Goal: Navigation & Orientation: Find specific page/section

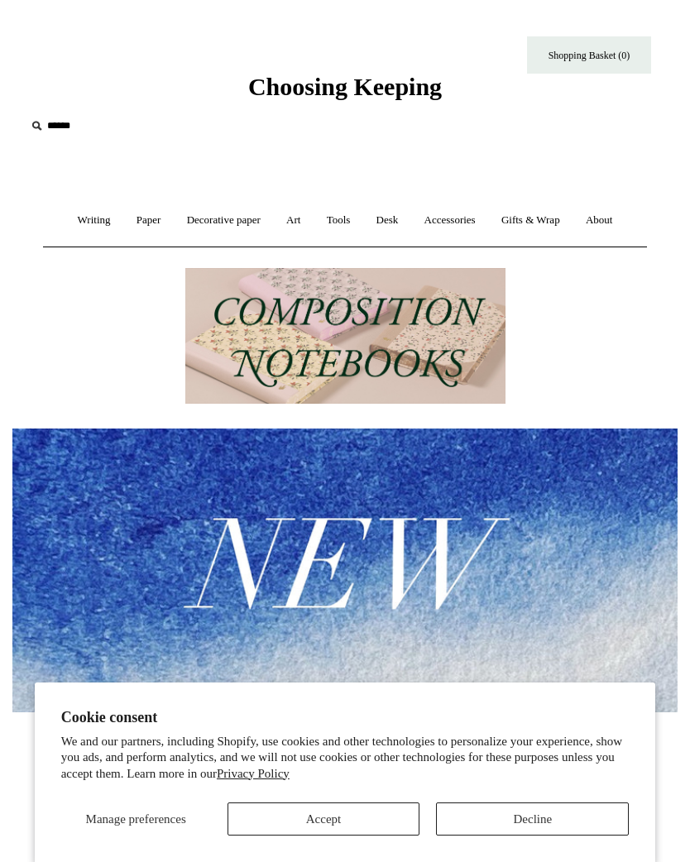
click at [525, 829] on button "Decline" at bounding box center [532, 819] width 193 height 33
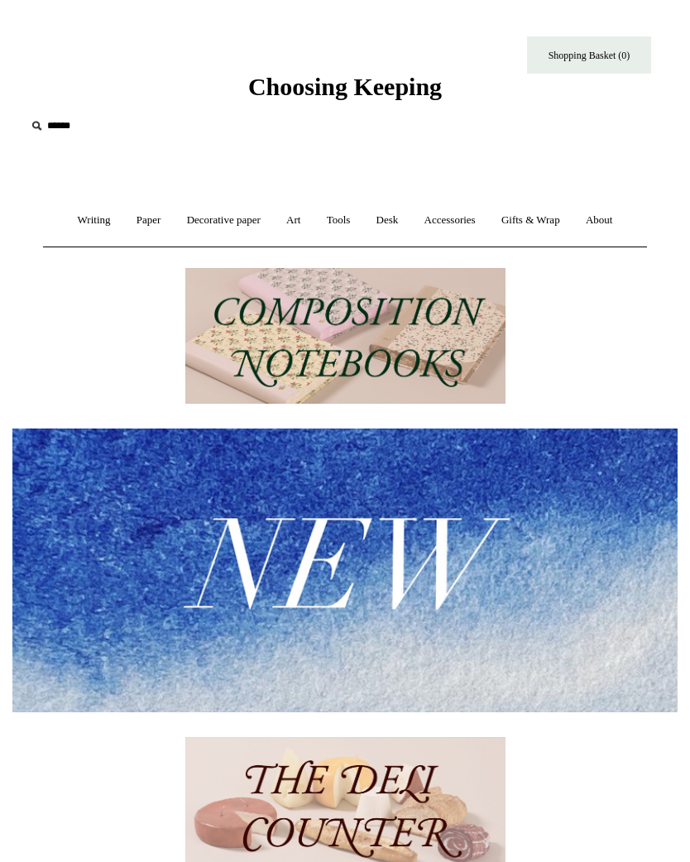
click at [398, 217] on link "Desk +" at bounding box center [388, 221] width 46 height 44
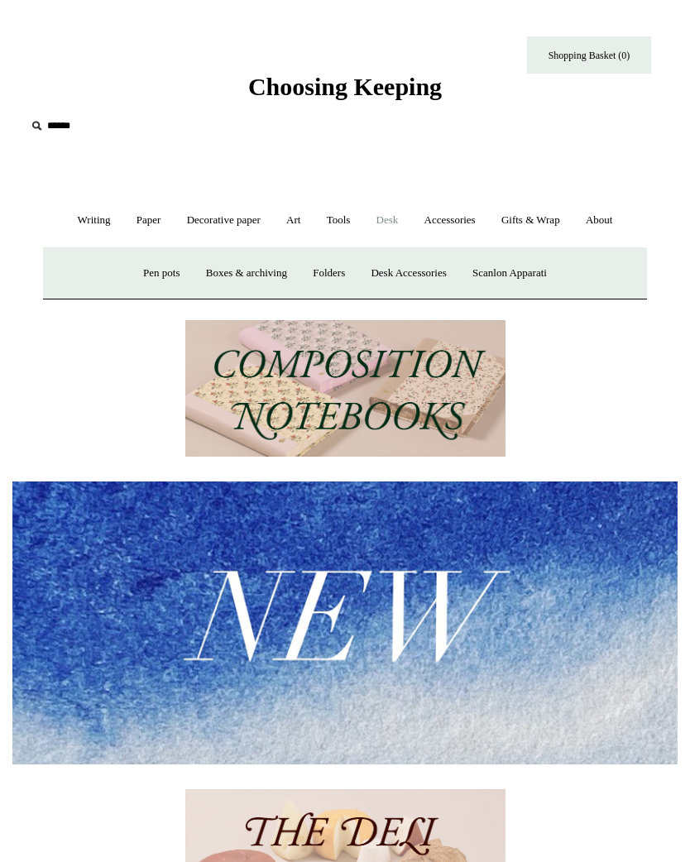
click at [420, 278] on link "Desk Accessories" at bounding box center [408, 274] width 98 height 44
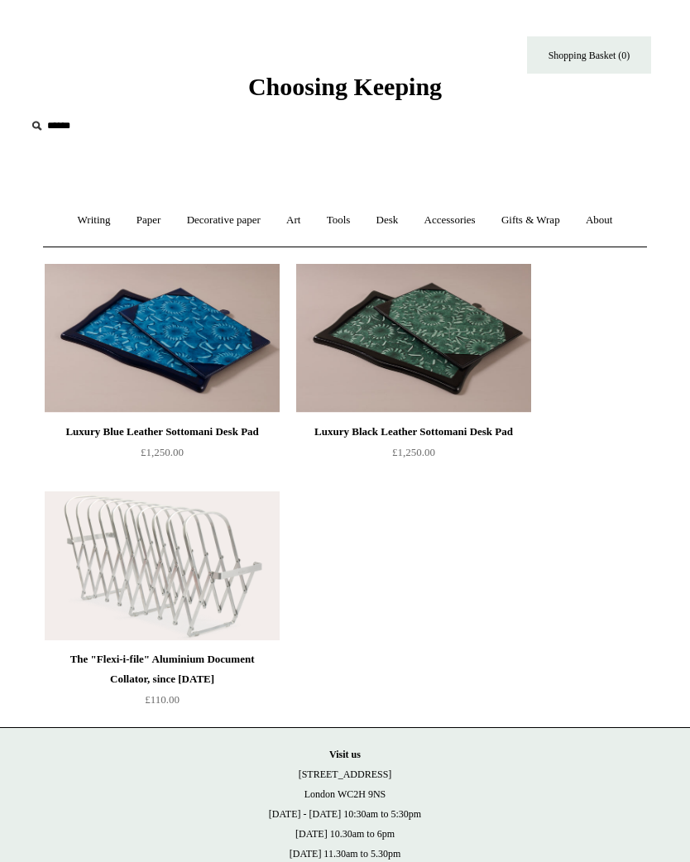
click at [446, 215] on link "Accessories +" at bounding box center [450, 221] width 74 height 44
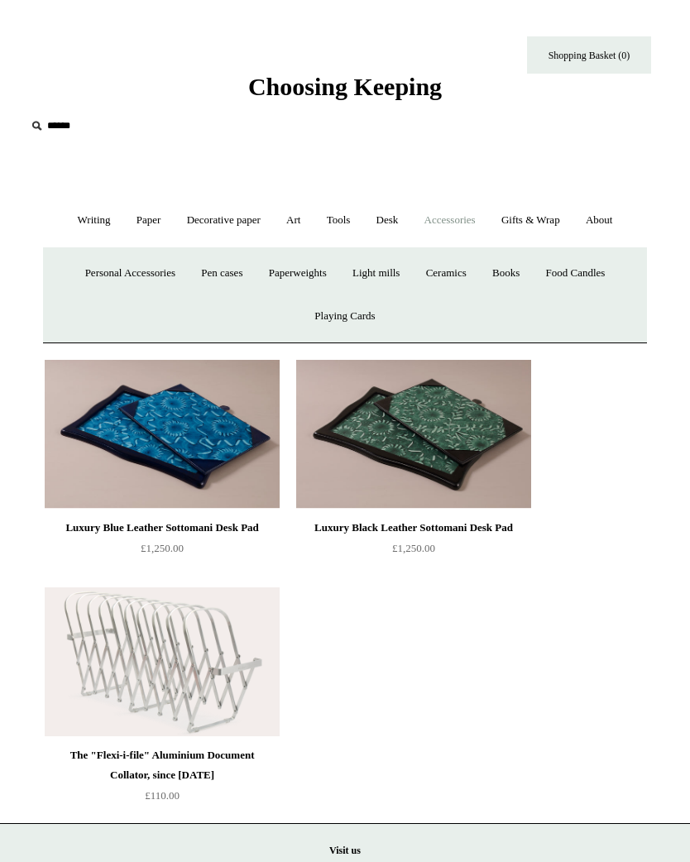
click at [219, 276] on link "Pen cases" at bounding box center [222, 274] width 65 height 44
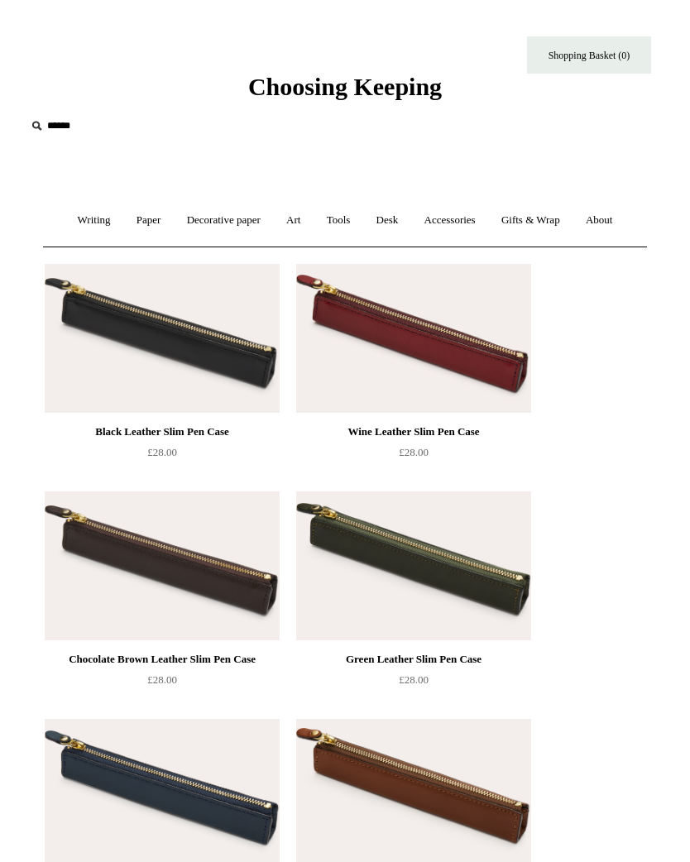
click at [476, 223] on link "Accessories +" at bounding box center [450, 221] width 74 height 44
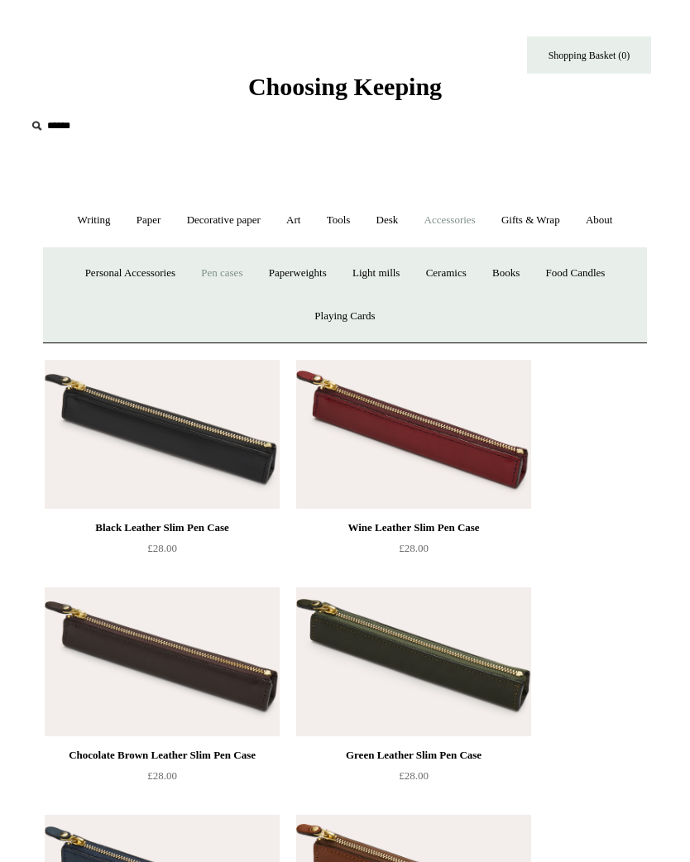
click at [113, 259] on link "Personal Accessories +" at bounding box center [130, 274] width 113 height 44
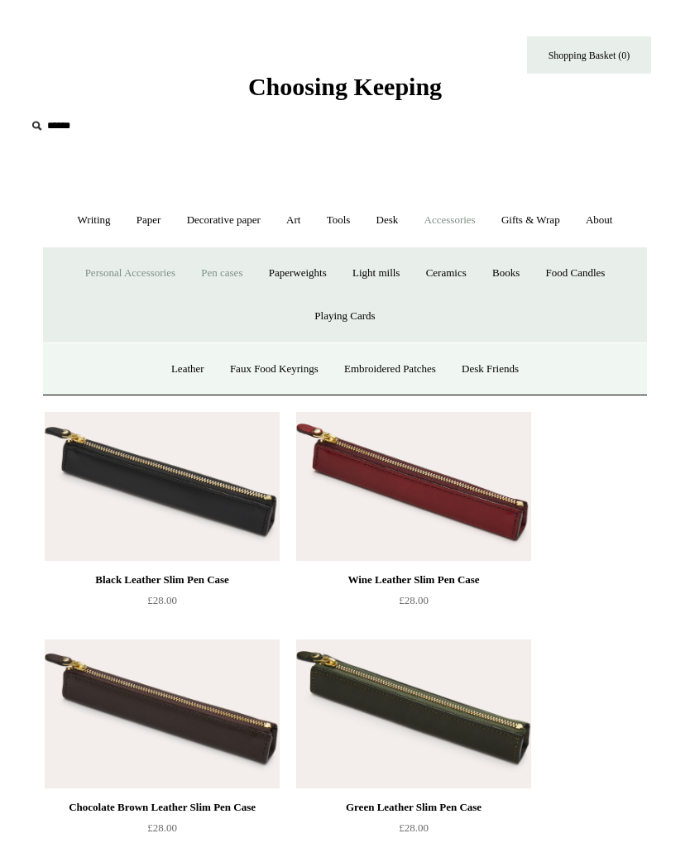
click at [519, 365] on link "Desk Friends" at bounding box center [490, 370] width 80 height 44
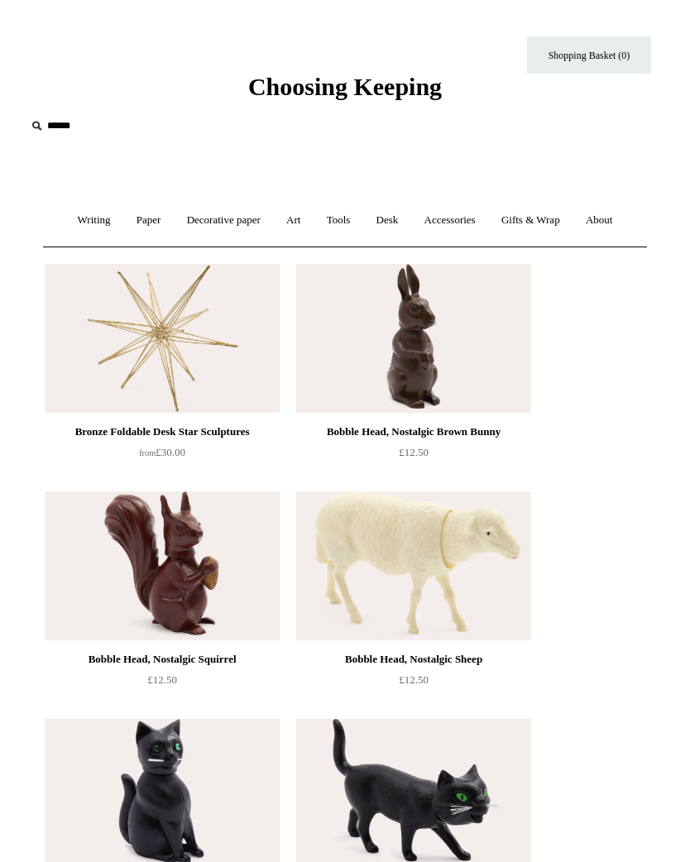
click at [464, 219] on link "Accessories +" at bounding box center [450, 221] width 74 height 44
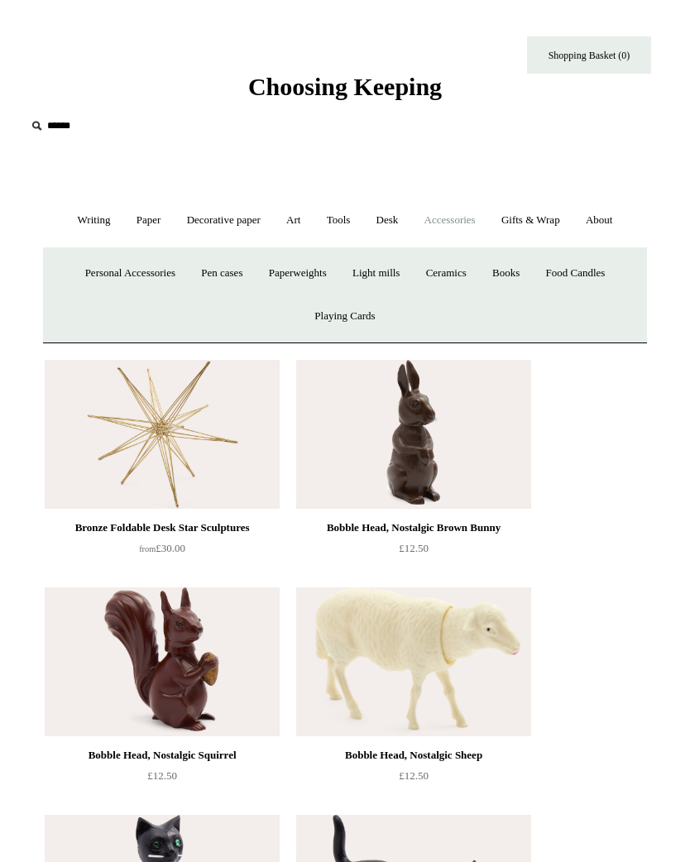
click at [326, 271] on link "Paperweights +" at bounding box center [297, 274] width 81 height 44
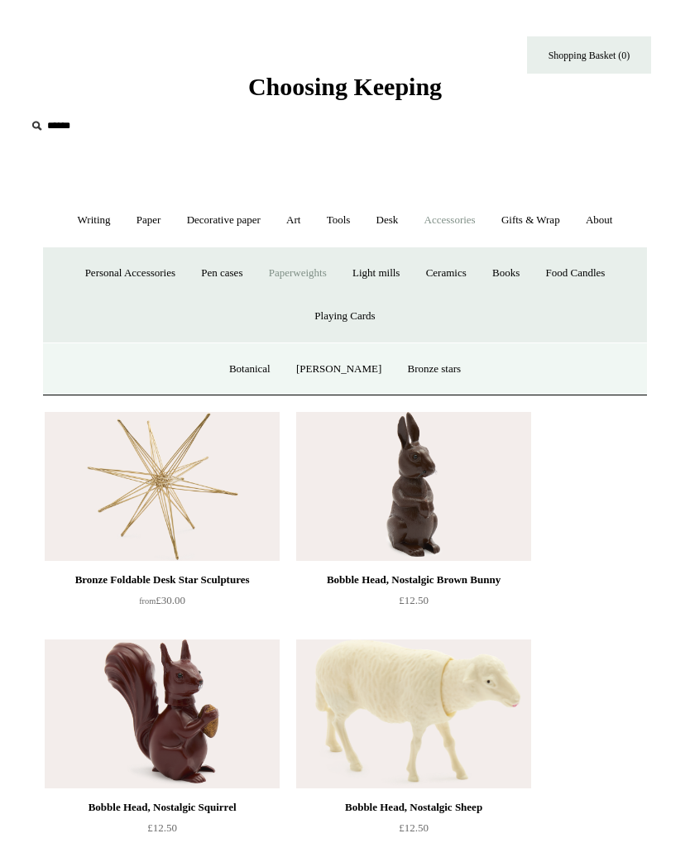
click at [360, 361] on link "[PERSON_NAME]" at bounding box center [339, 370] width 108 height 44
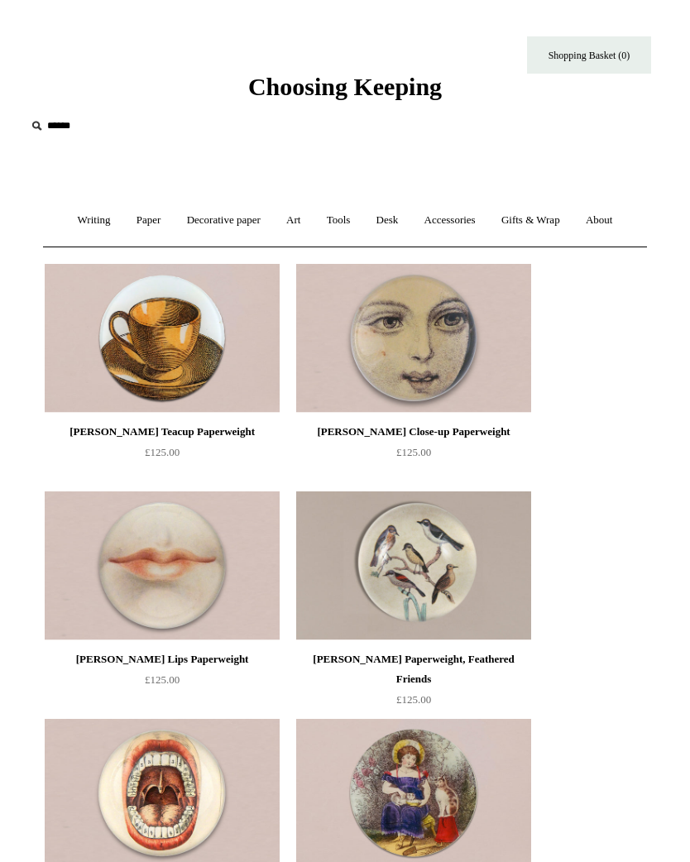
click at [98, 214] on link "Writing +" at bounding box center [94, 221] width 56 height 44
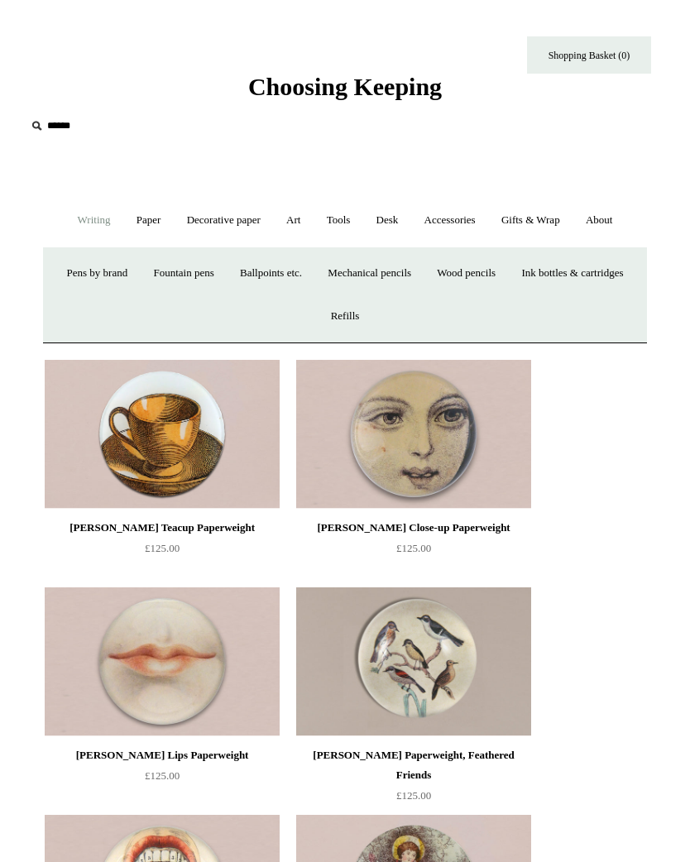
click at [225, 278] on link "Fountain pens +" at bounding box center [184, 274] width 84 height 44
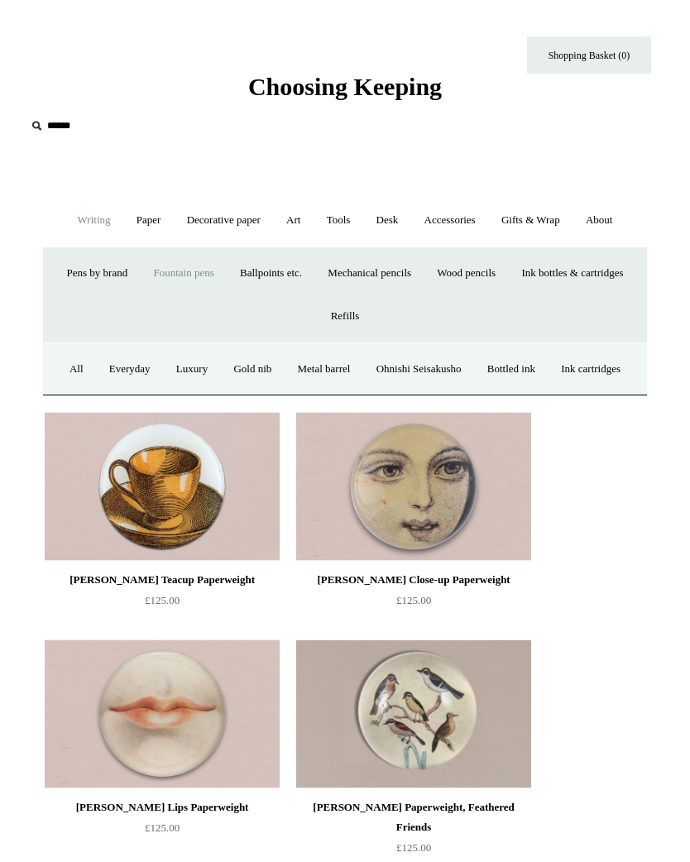
click at [155, 372] on link "Everyday" at bounding box center [130, 370] width 65 height 44
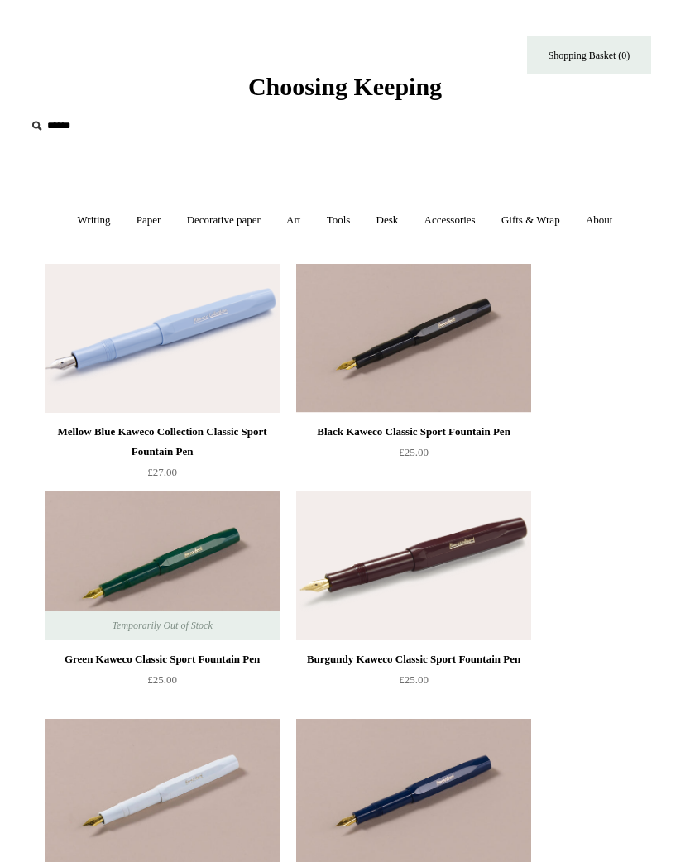
click at [162, 219] on link "Paper +" at bounding box center [149, 221] width 48 height 44
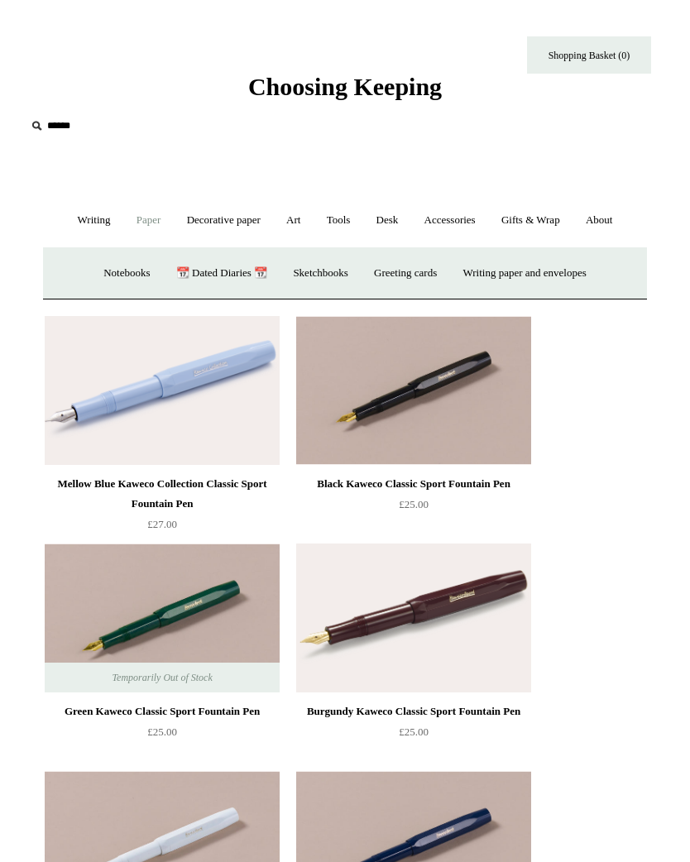
click at [127, 269] on link "Notebooks +" at bounding box center [127, 274] width 70 height 44
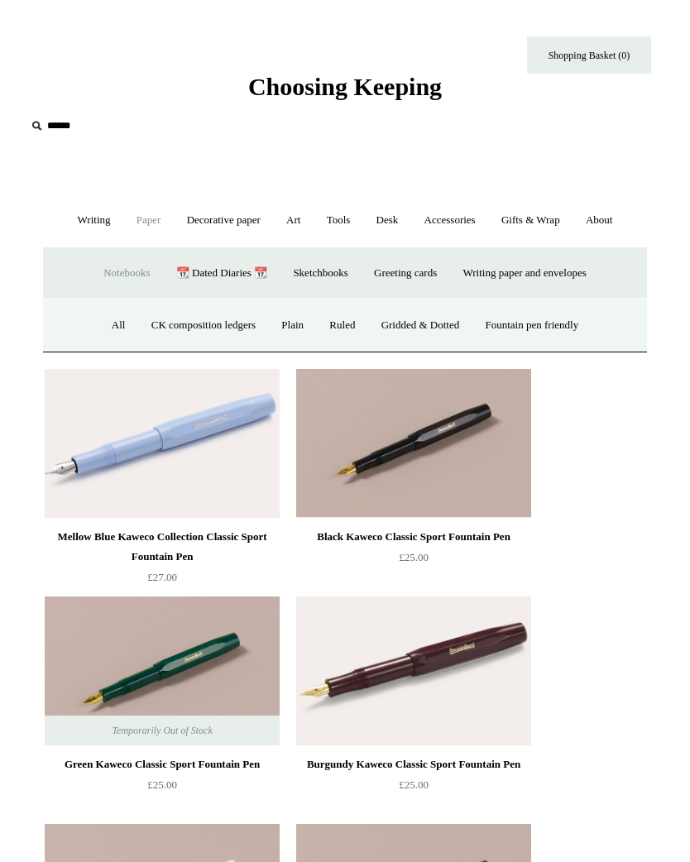
click at [527, 313] on link "Fountain pen friendly" at bounding box center [532, 326] width 117 height 44
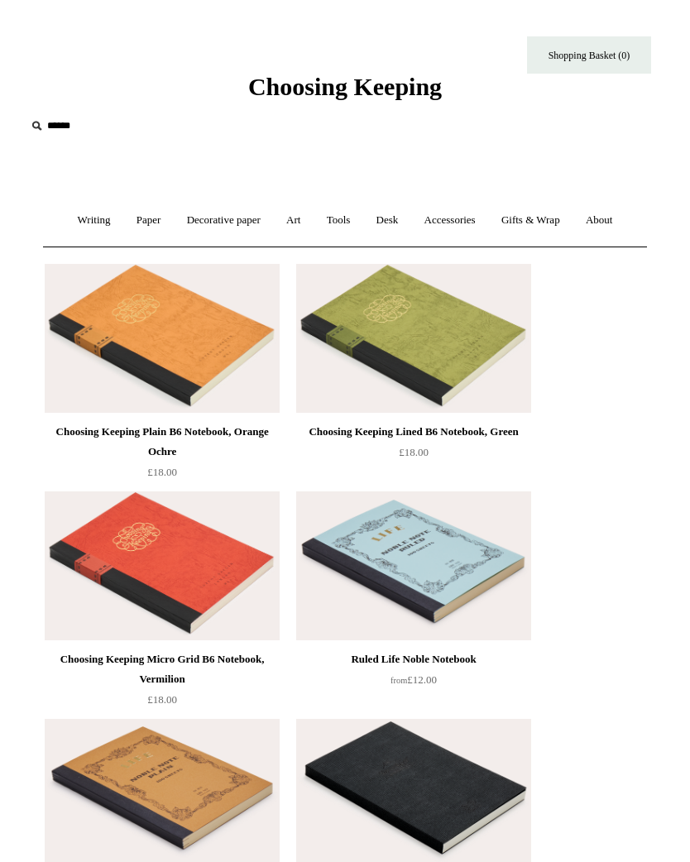
click at [148, 214] on link "Paper +" at bounding box center [149, 221] width 48 height 44
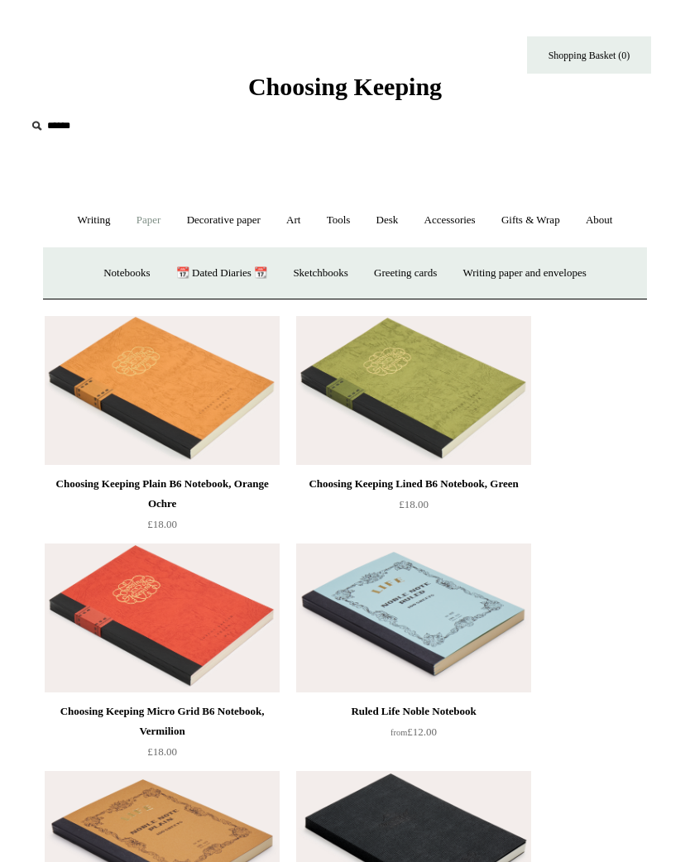
click at [125, 273] on link "Notebooks +" at bounding box center [127, 274] width 70 height 44
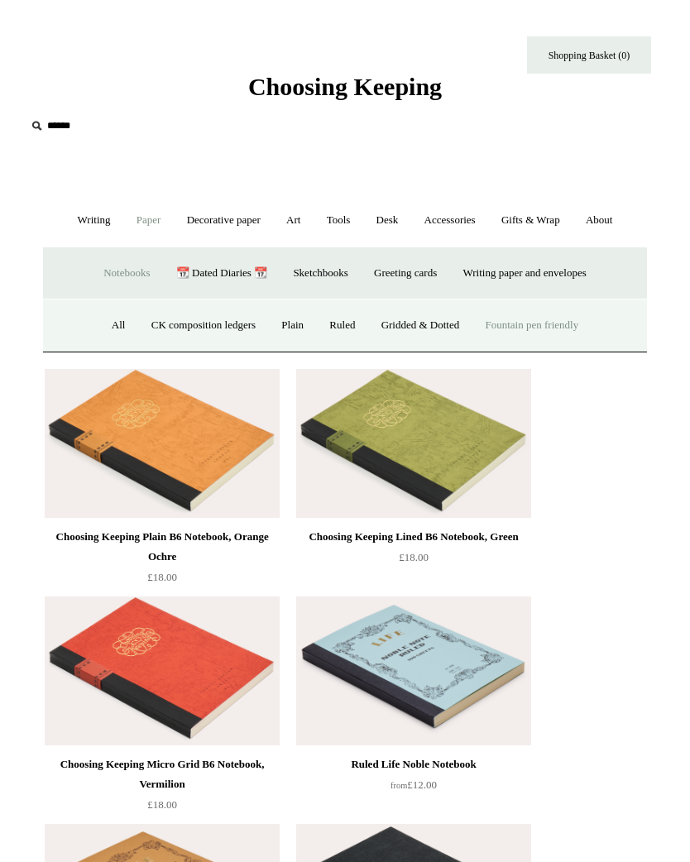
click at [210, 324] on link "CK composition ledgers" at bounding box center [203, 326] width 127 height 44
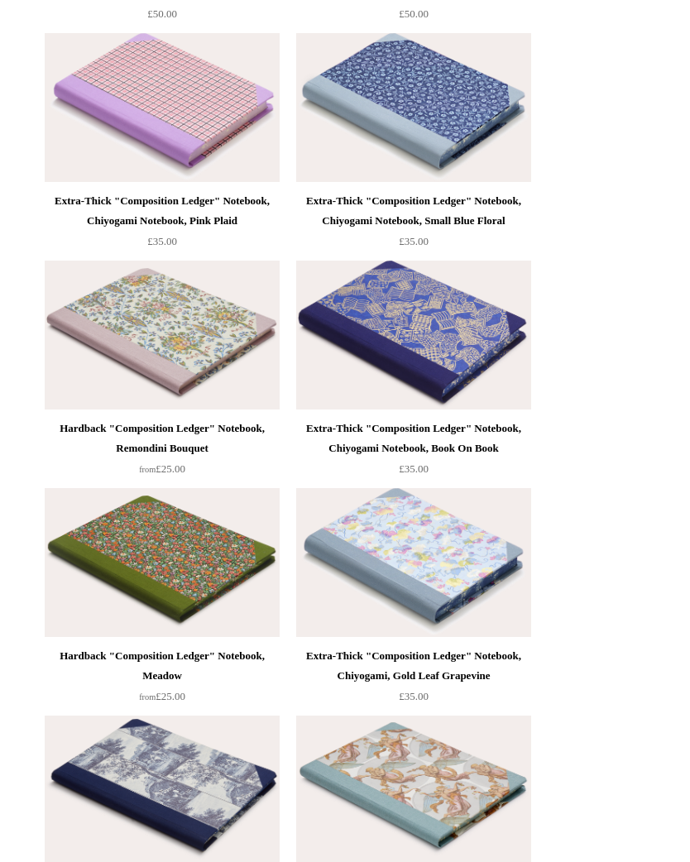
scroll to position [2853, 0]
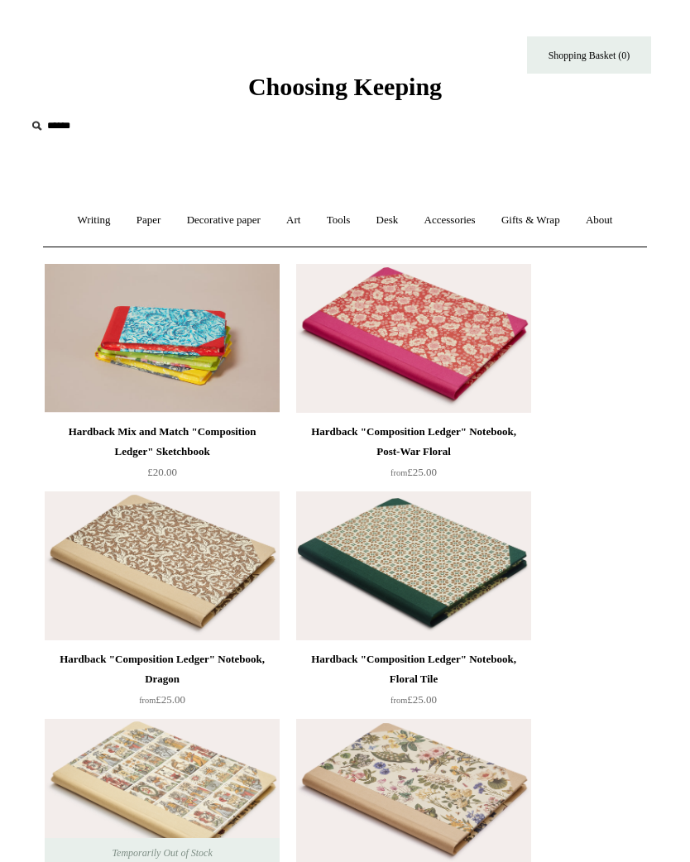
click at [344, 224] on link "Tools +" at bounding box center [338, 221] width 47 height 44
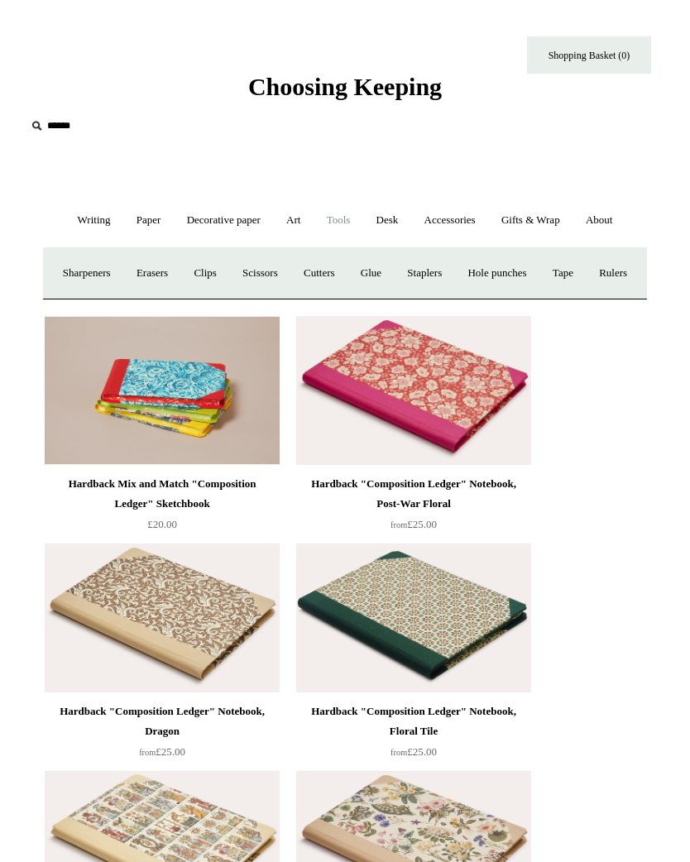
click at [300, 240] on link "Art +" at bounding box center [293, 221] width 37 height 44
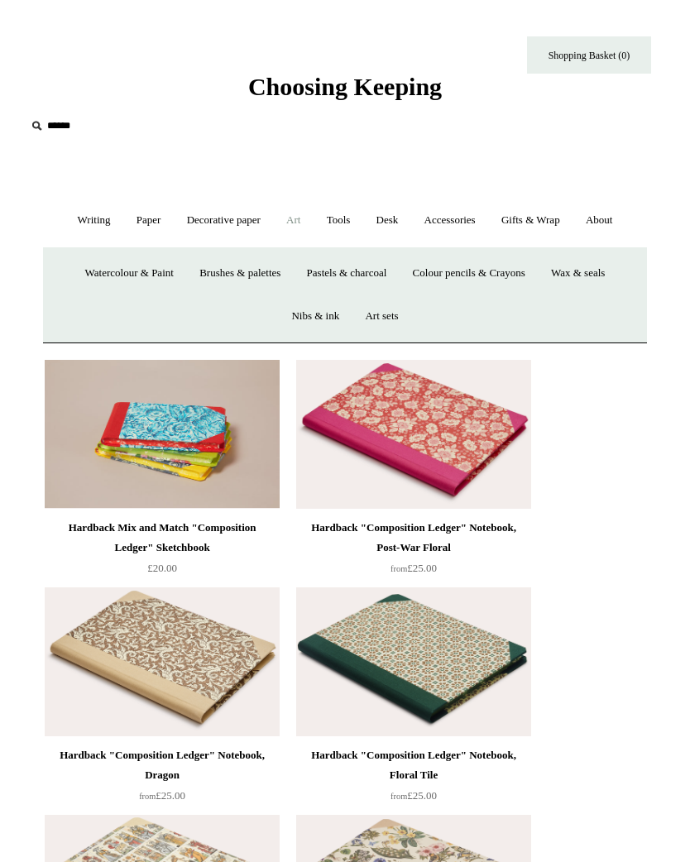
click at [497, 266] on link "Colour pencils & Crayons" at bounding box center [469, 274] width 136 height 44
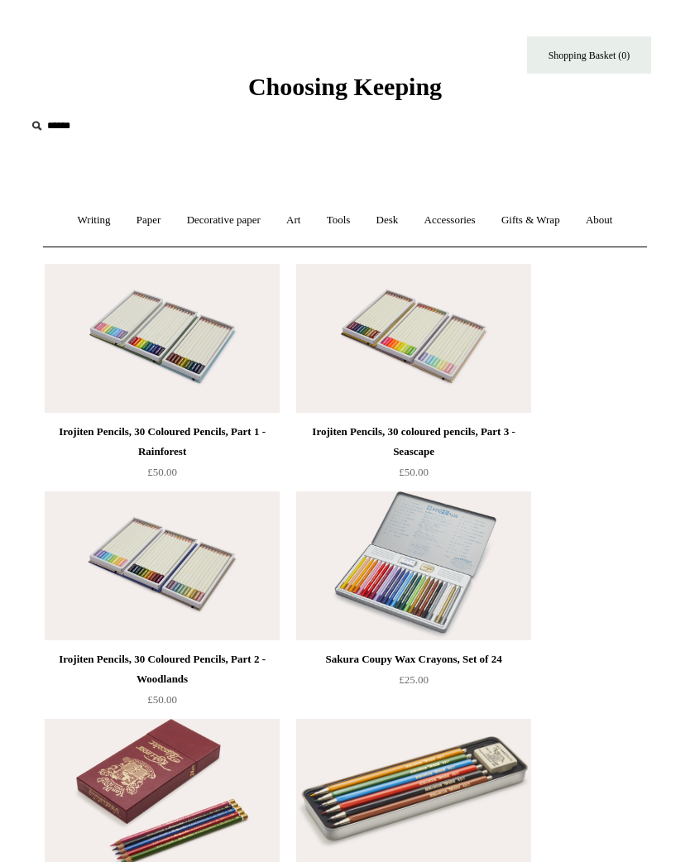
click at [293, 226] on link "Art +" at bounding box center [293, 221] width 37 height 44
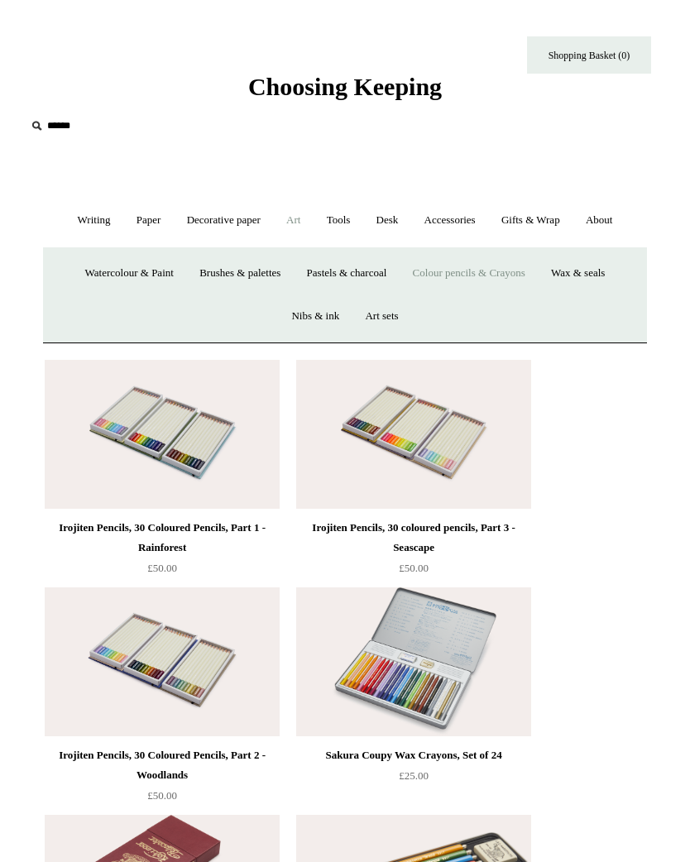
click at [390, 311] on link "Art sets" at bounding box center [381, 317] width 56 height 44
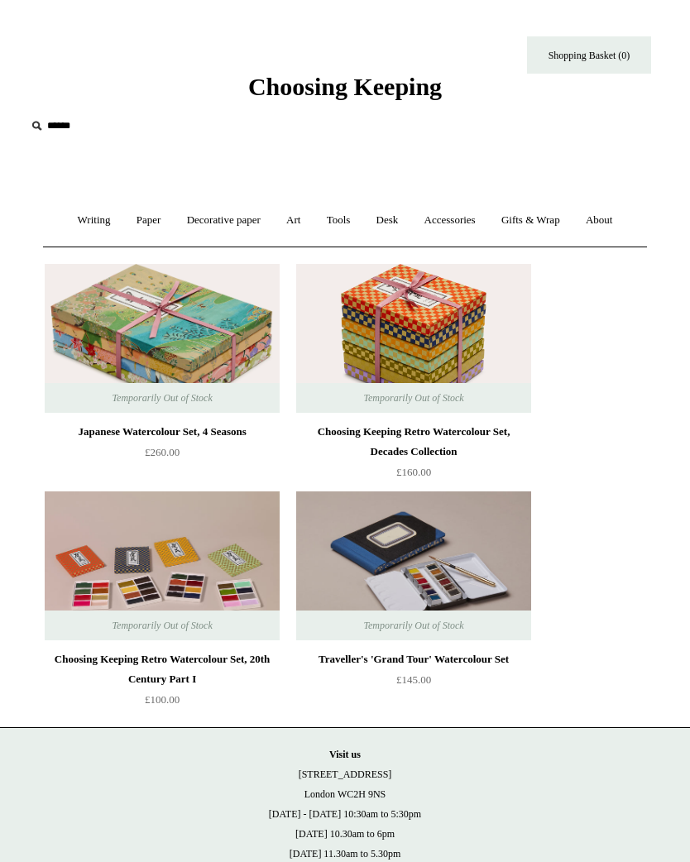
click at [300, 228] on link "Art +" at bounding box center [293, 221] width 37 height 44
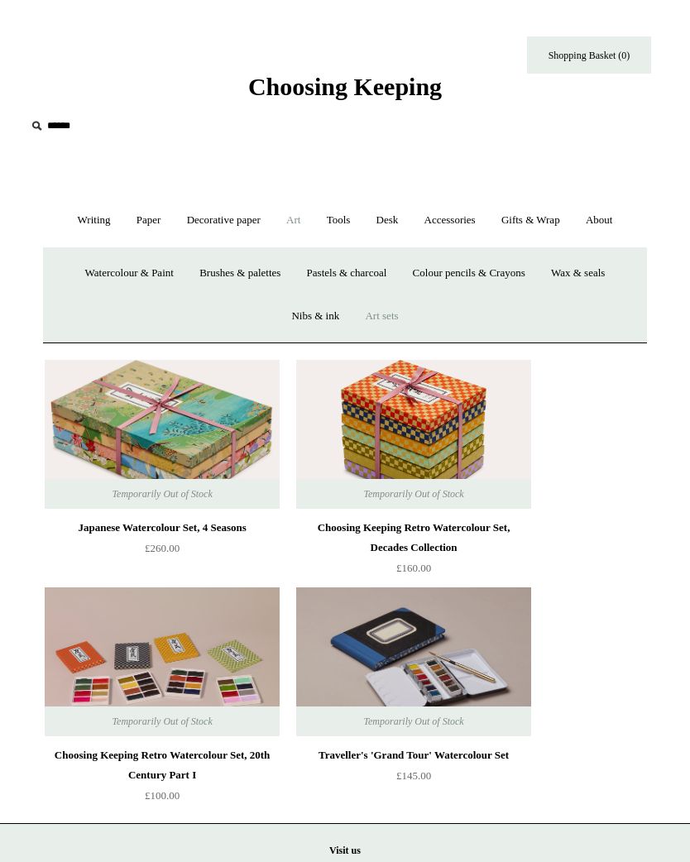
click at [602, 282] on link "Wax & seals" at bounding box center [578, 274] width 77 height 44
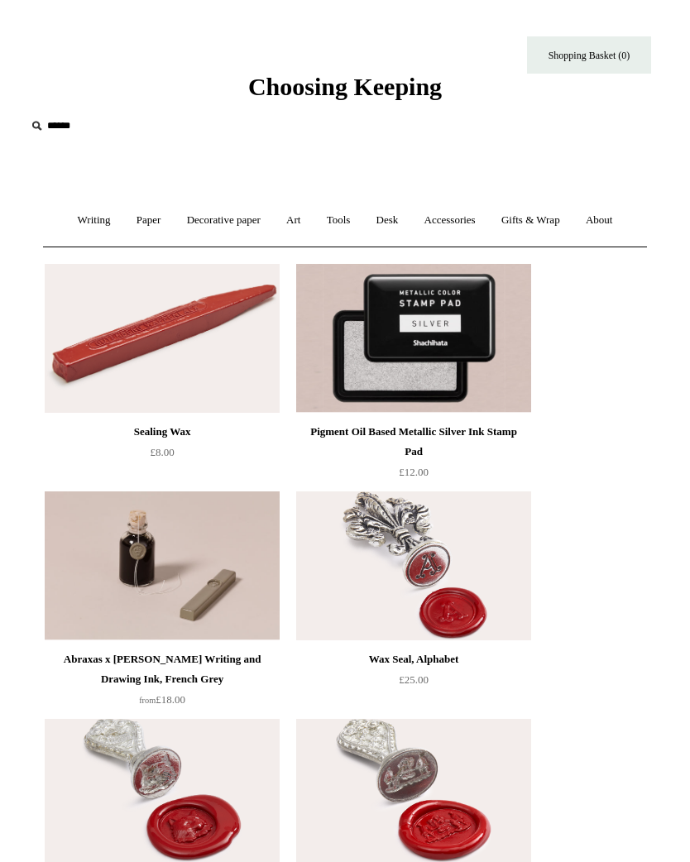
click at [302, 213] on link "Art +" at bounding box center [293, 221] width 37 height 44
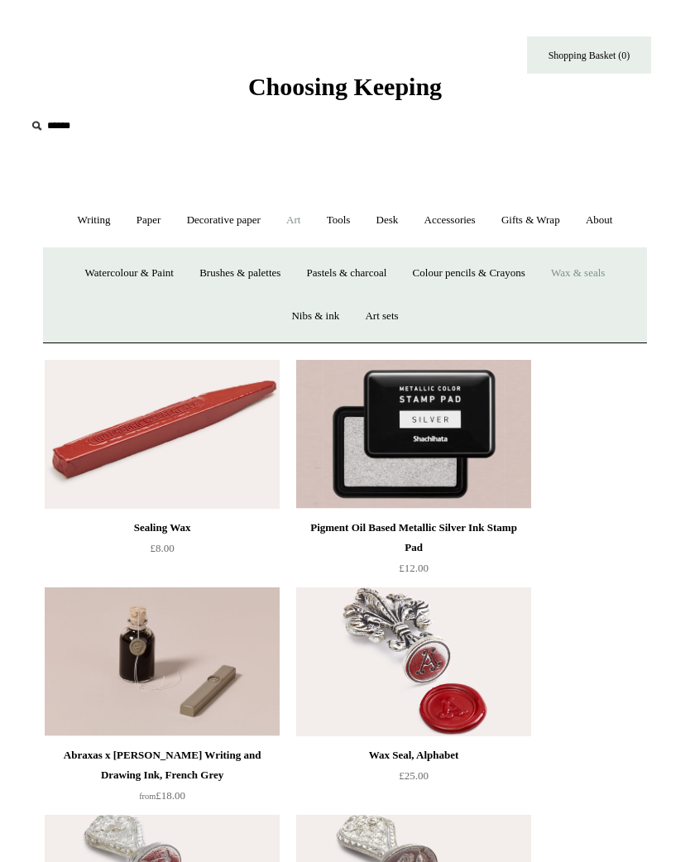
click at [368, 276] on link "Pastels & charcoal" at bounding box center [346, 274] width 103 height 44
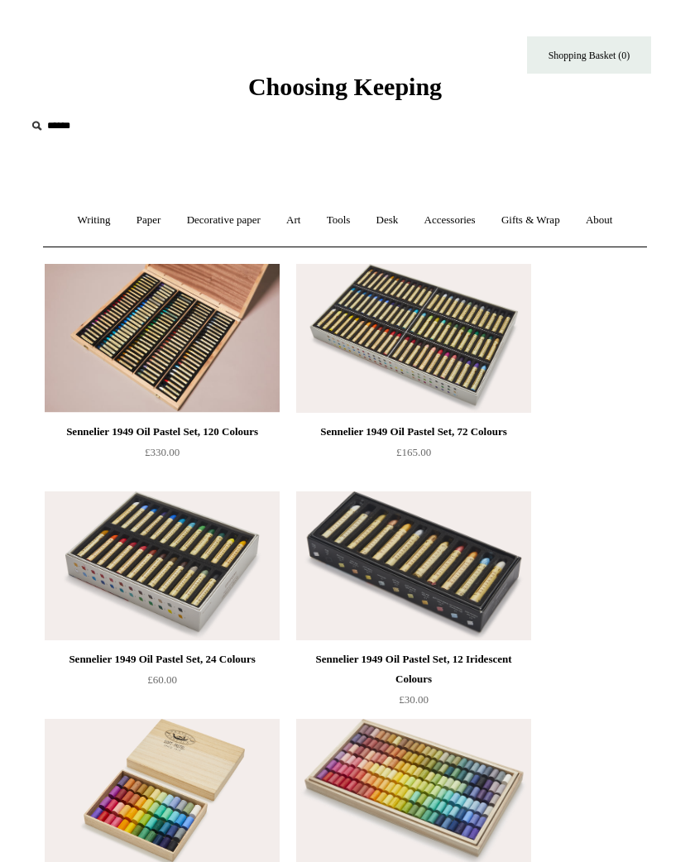
click at [83, 215] on link "Writing +" at bounding box center [94, 221] width 56 height 44
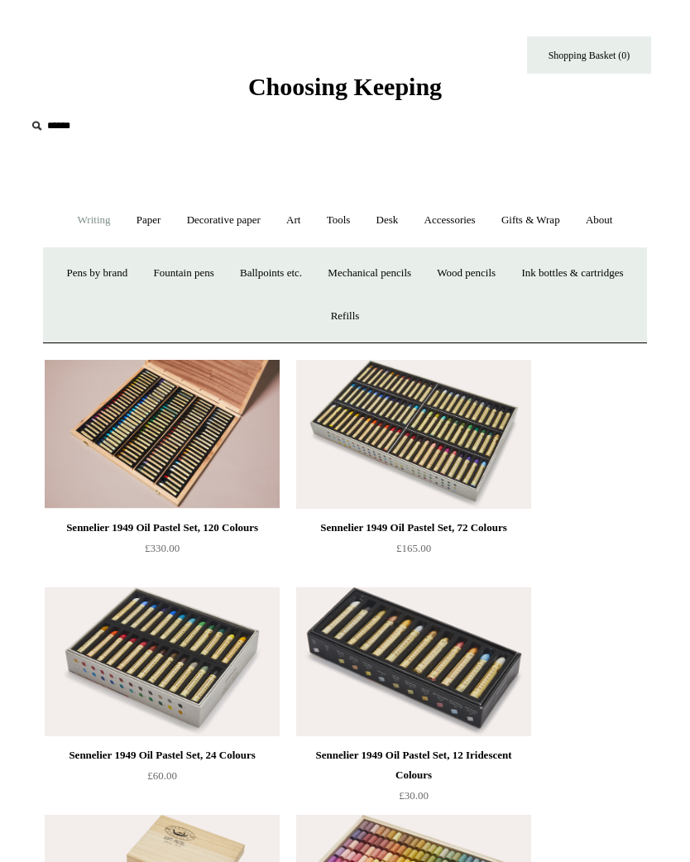
click at [507, 263] on link "Wood pencils +" at bounding box center [466, 274] width 82 height 44
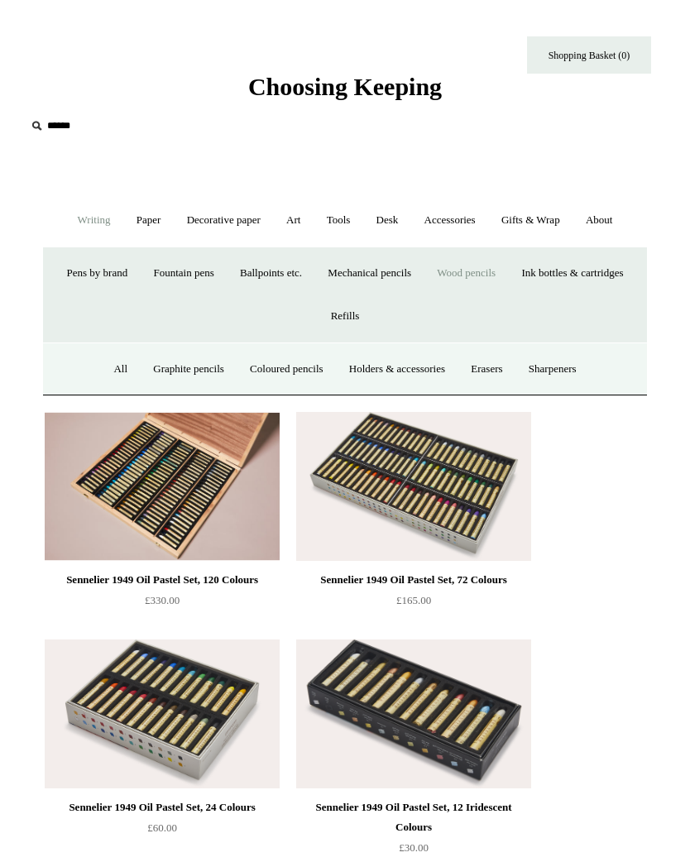
click at [260, 375] on link "Coloured pencils" at bounding box center [286, 370] width 96 height 44
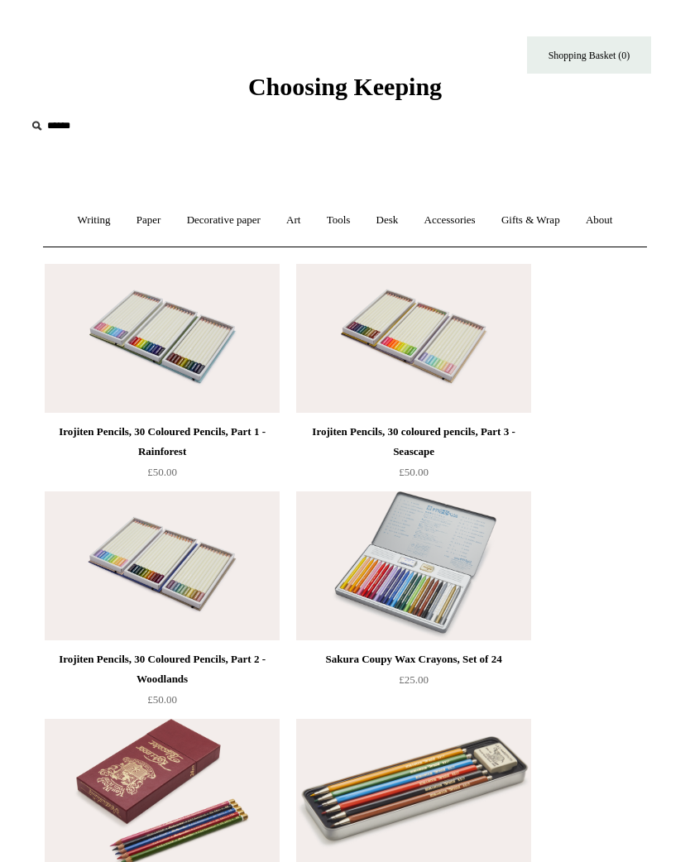
click at [74, 210] on link "Writing +" at bounding box center [94, 221] width 56 height 44
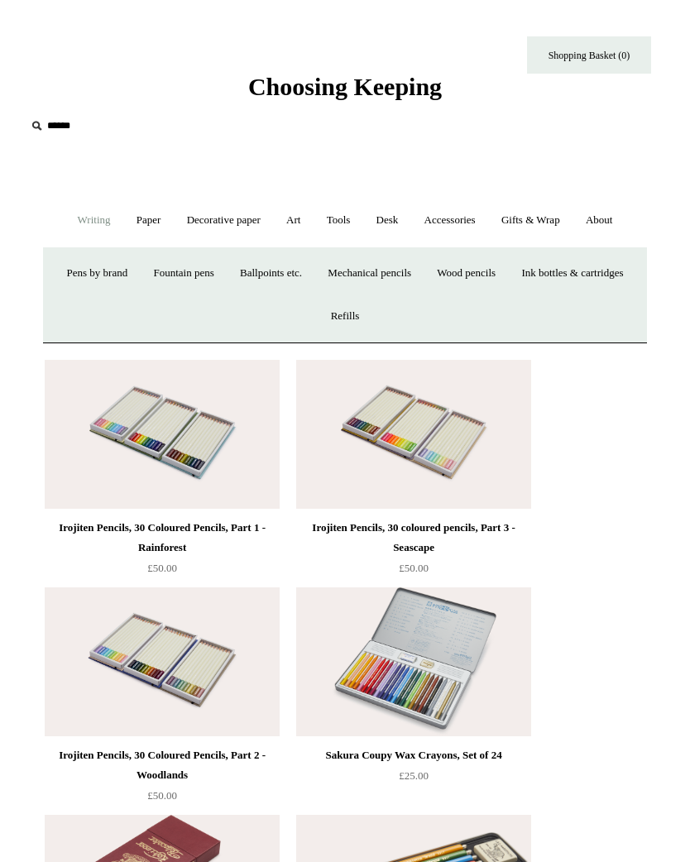
click at [507, 281] on link "Wood pencils +" at bounding box center [466, 274] width 82 height 44
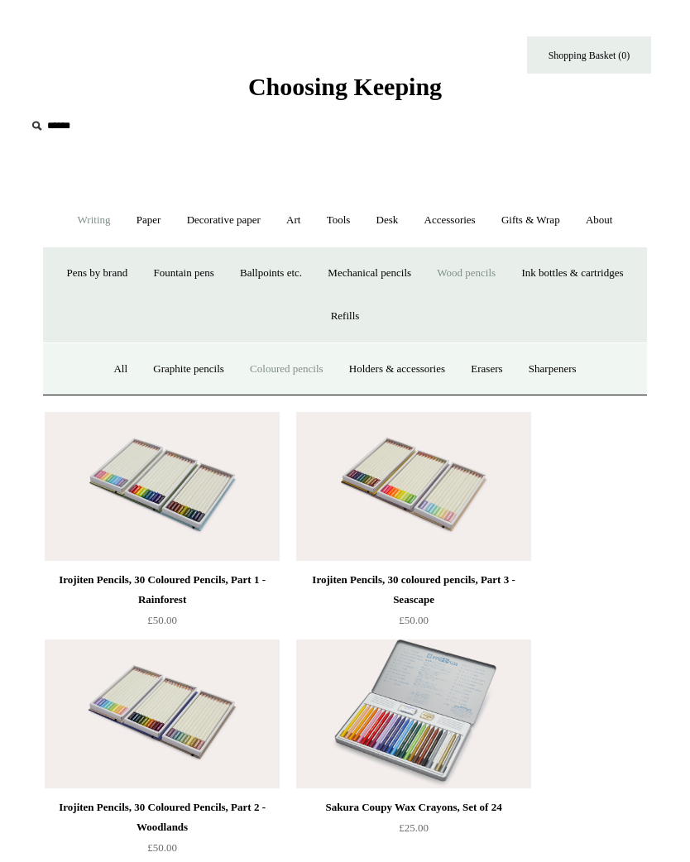
click at [431, 355] on link "Holders & accessories" at bounding box center [397, 370] width 119 height 44
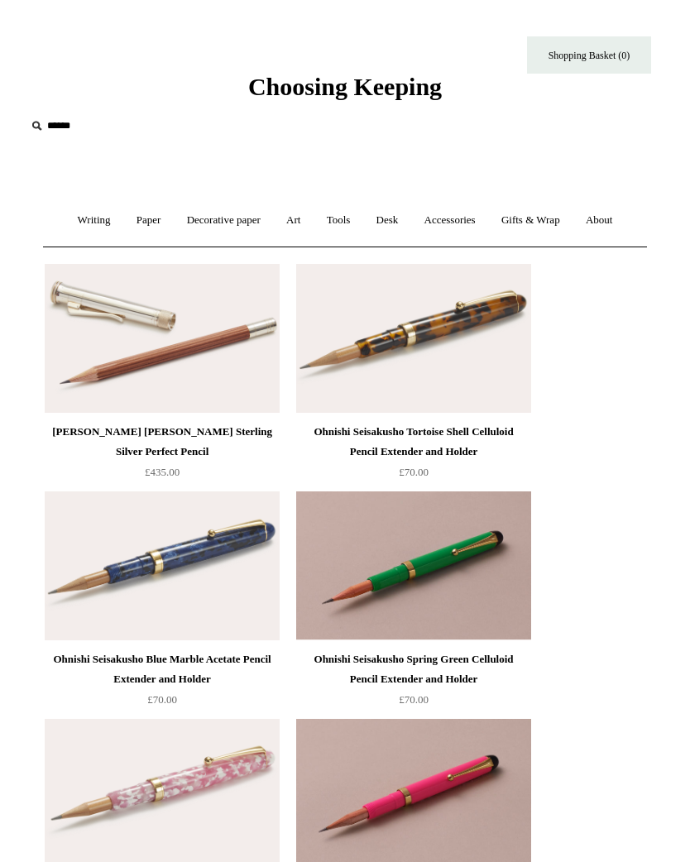
click at [291, 227] on link "Art +" at bounding box center [293, 221] width 37 height 44
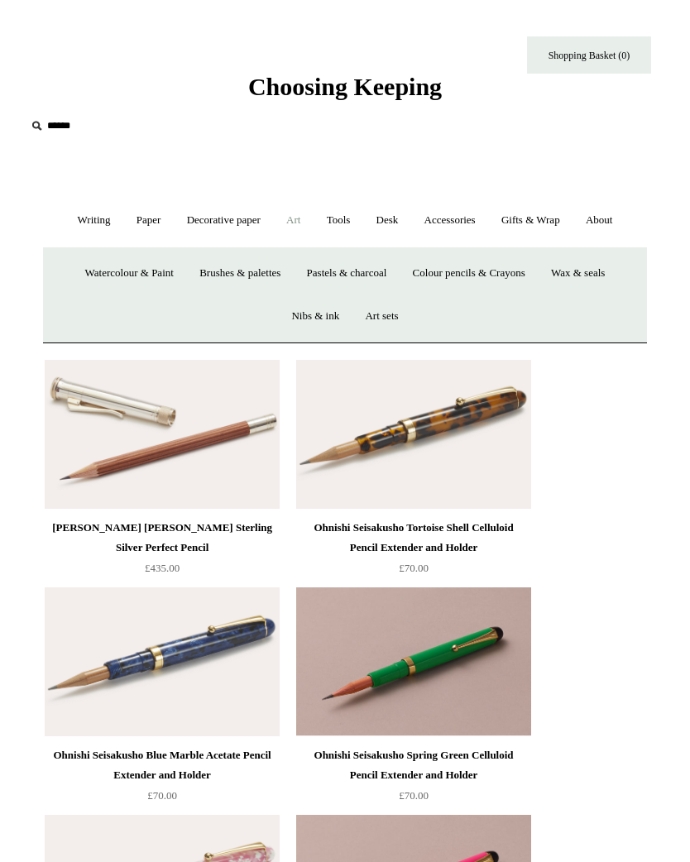
click at [519, 262] on link "Colour pencils & Crayons" at bounding box center [469, 274] width 136 height 44
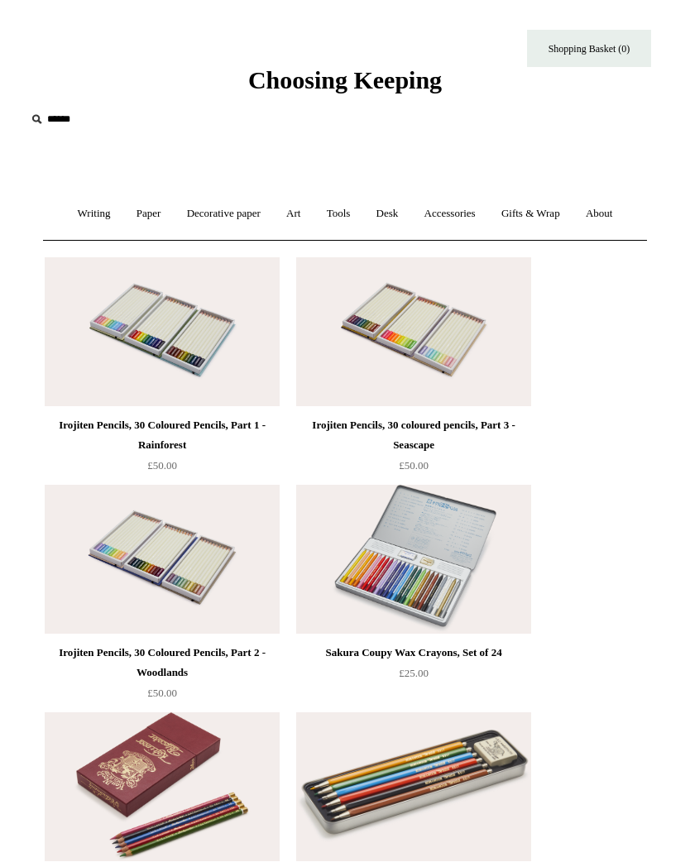
scroll to position [6, 0]
click at [71, 218] on link "Writing +" at bounding box center [94, 215] width 56 height 44
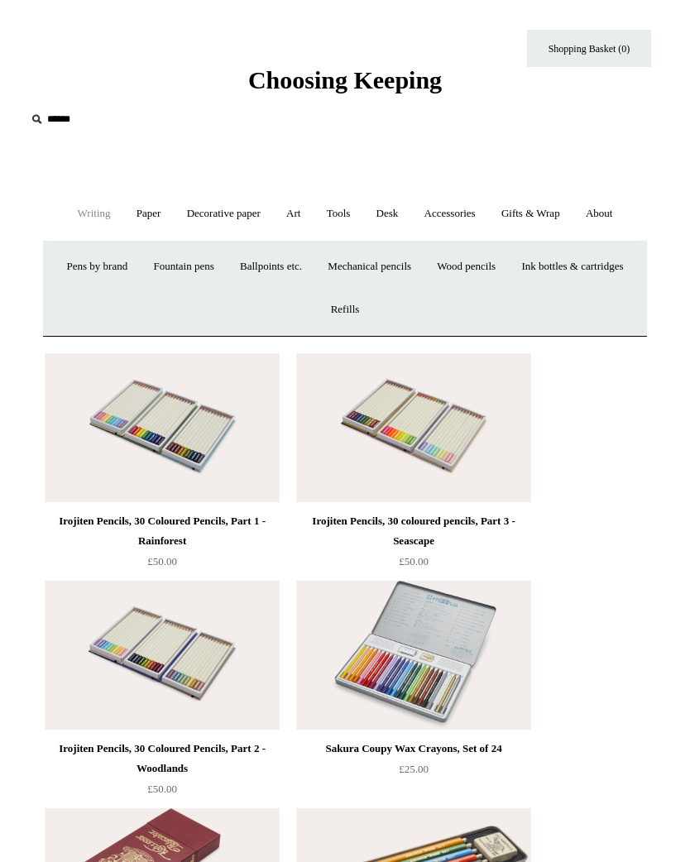
click at [507, 268] on link "Wood pencils +" at bounding box center [466, 267] width 82 height 44
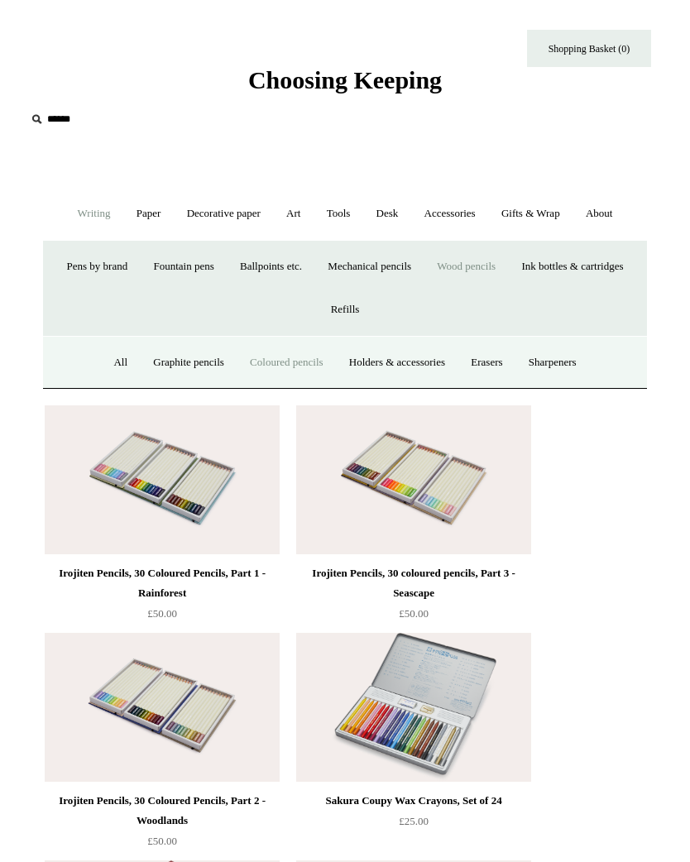
click at [171, 365] on link "Graphite pencils" at bounding box center [189, 363] width 94 height 44
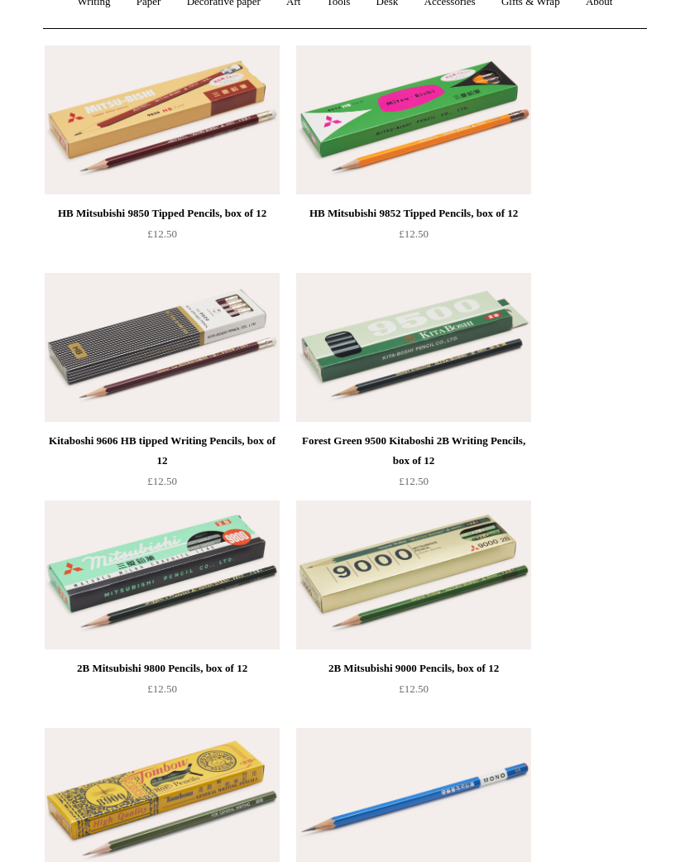
scroll to position [12, 0]
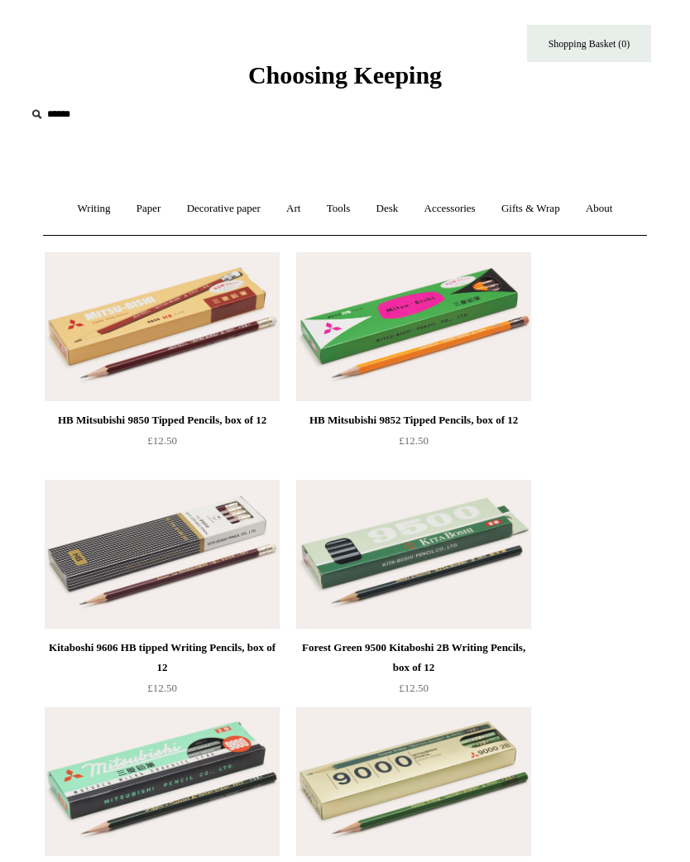
click at [66, 211] on link "Writing +" at bounding box center [94, 209] width 56 height 44
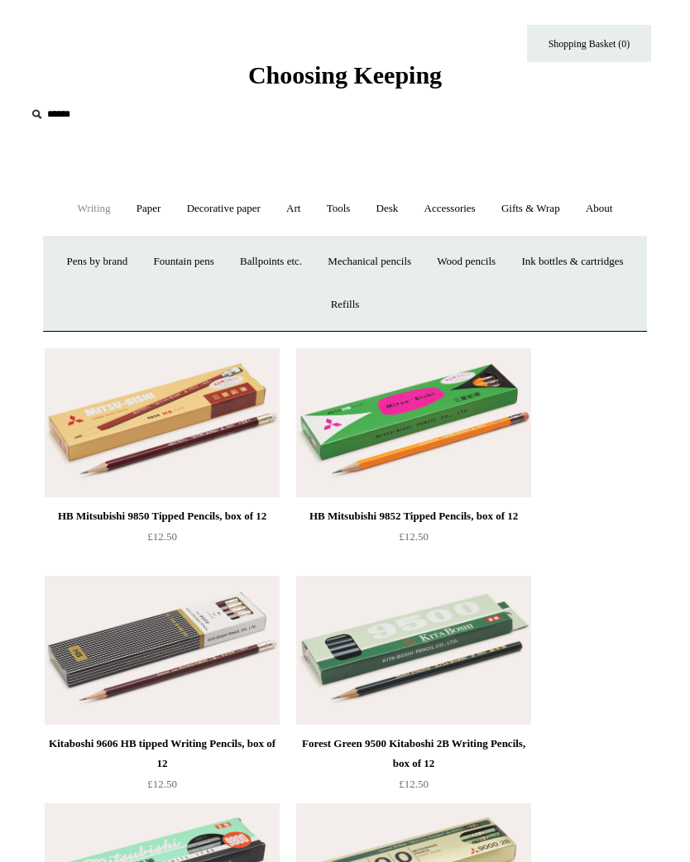
click at [507, 263] on link "Wood pencils +" at bounding box center [466, 262] width 82 height 44
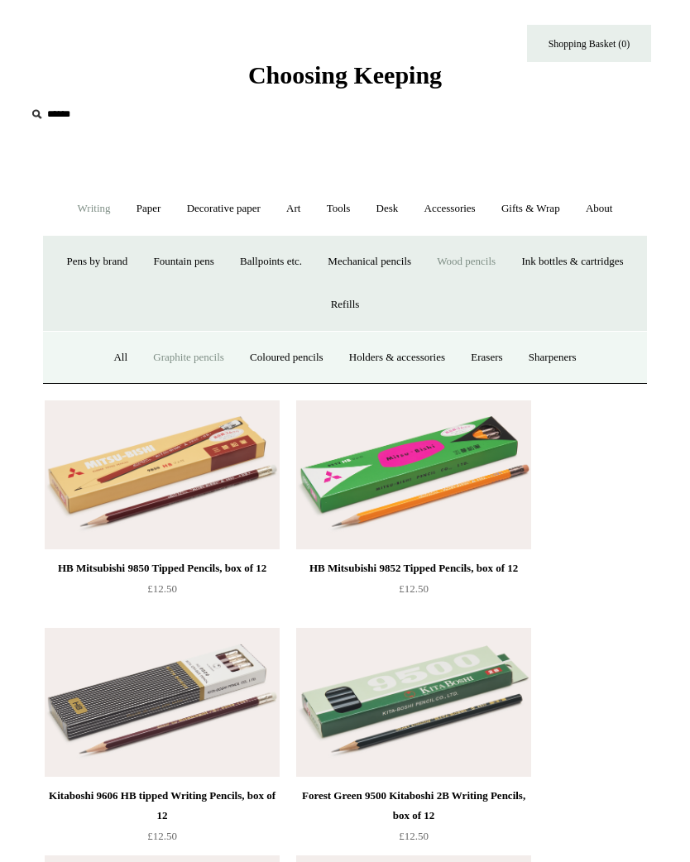
click at [132, 262] on link "Pens by brand +" at bounding box center [97, 262] width 84 height 44
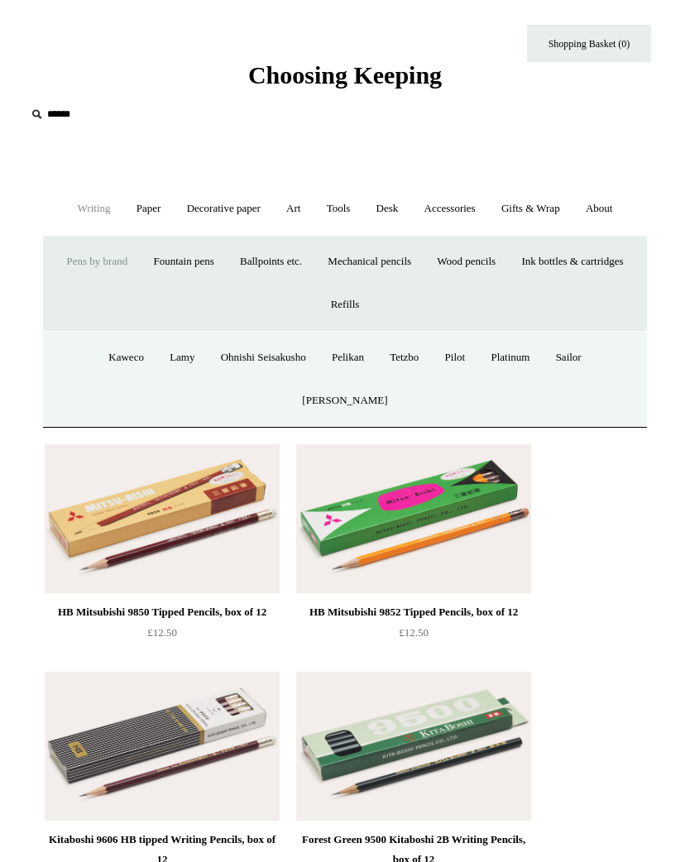
click at [469, 362] on link "Pilot" at bounding box center [456, 358] width 44 height 44
